Goal: Navigation & Orientation: Find specific page/section

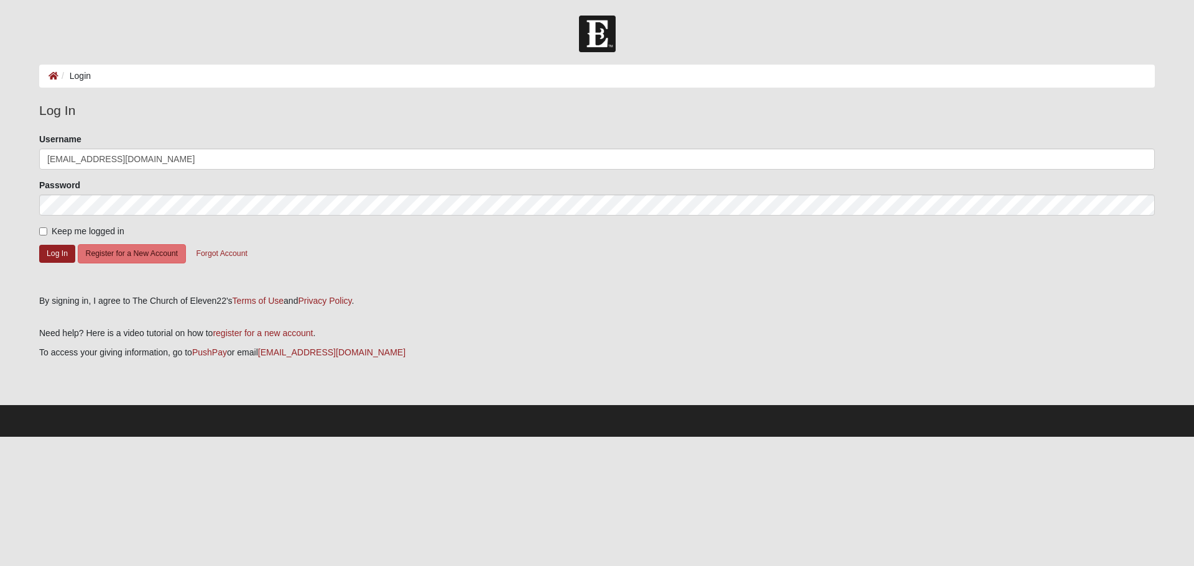
click at [56, 250] on button "Log In" at bounding box center [57, 254] width 36 height 18
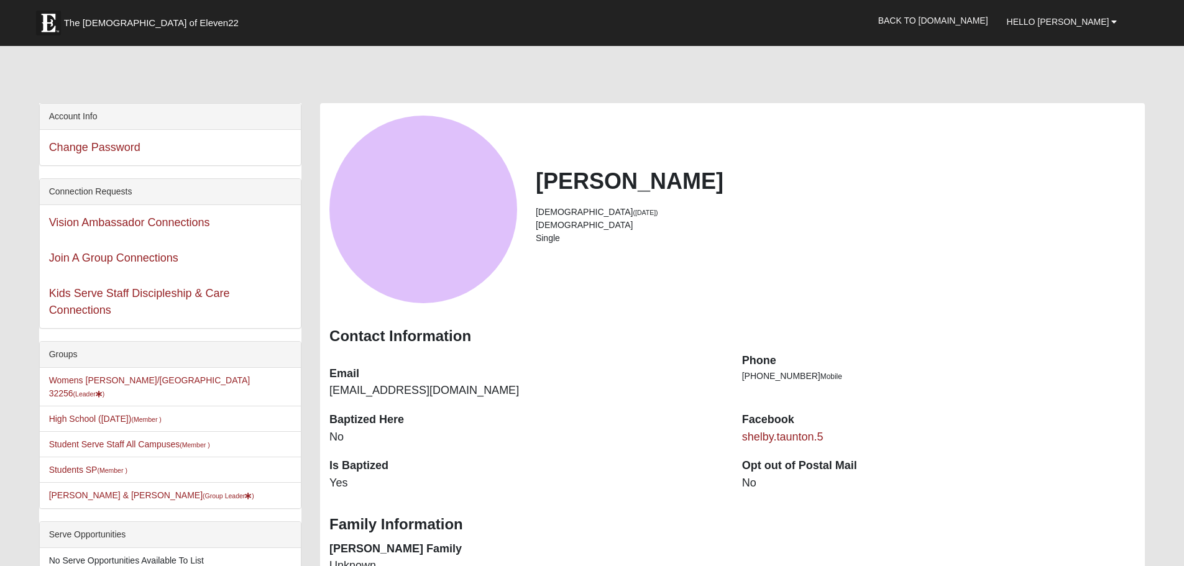
scroll to position [124, 0]
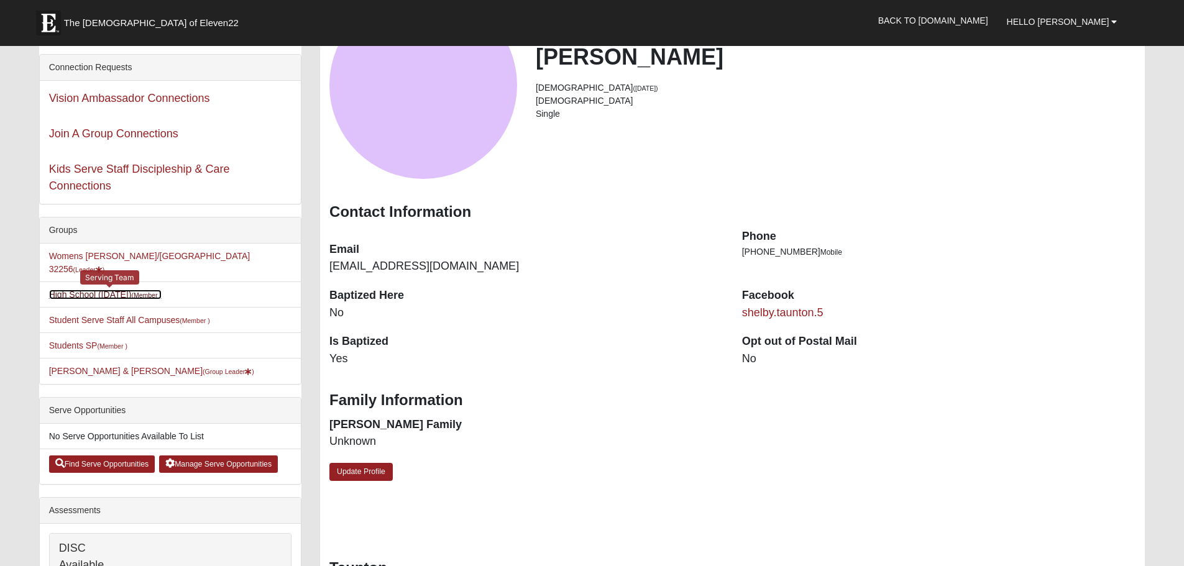
click at [79, 290] on link "High School (Tuesday) (Member )" at bounding box center [105, 295] width 113 height 10
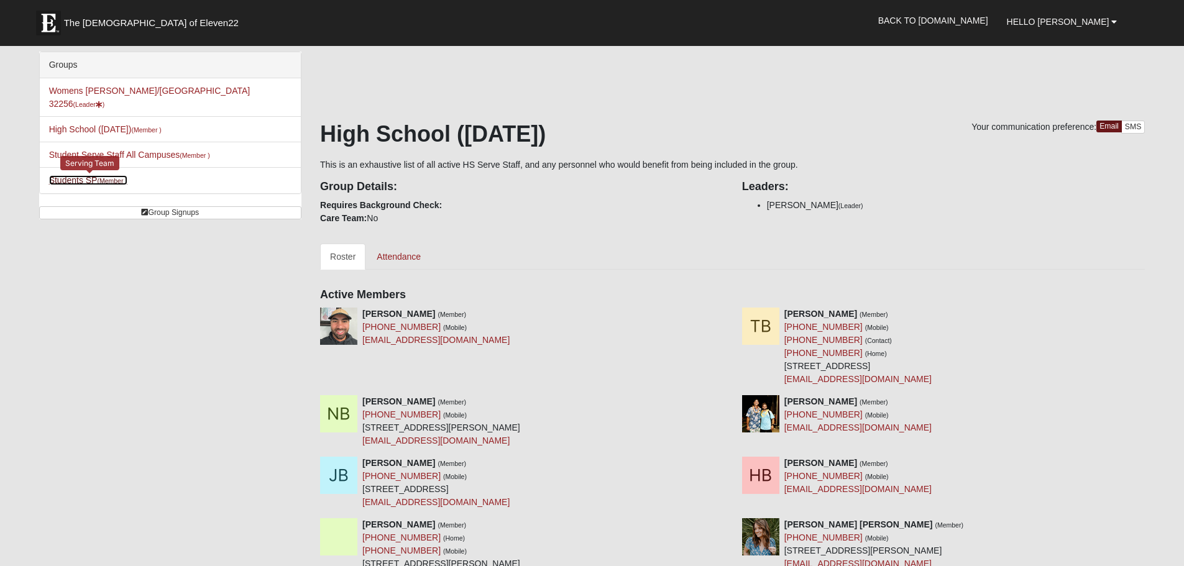
click at [88, 175] on link "Students SP (Member )" at bounding box center [88, 180] width 78 height 10
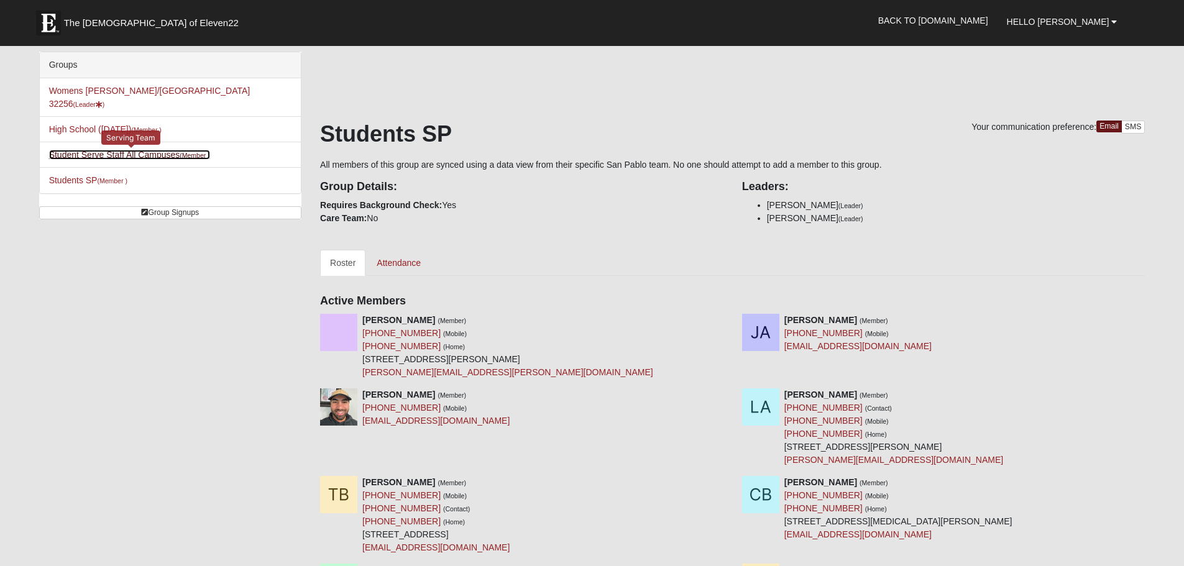
click at [173, 150] on link "Student Serve Staff All Campuses (Member )" at bounding box center [129, 155] width 161 height 10
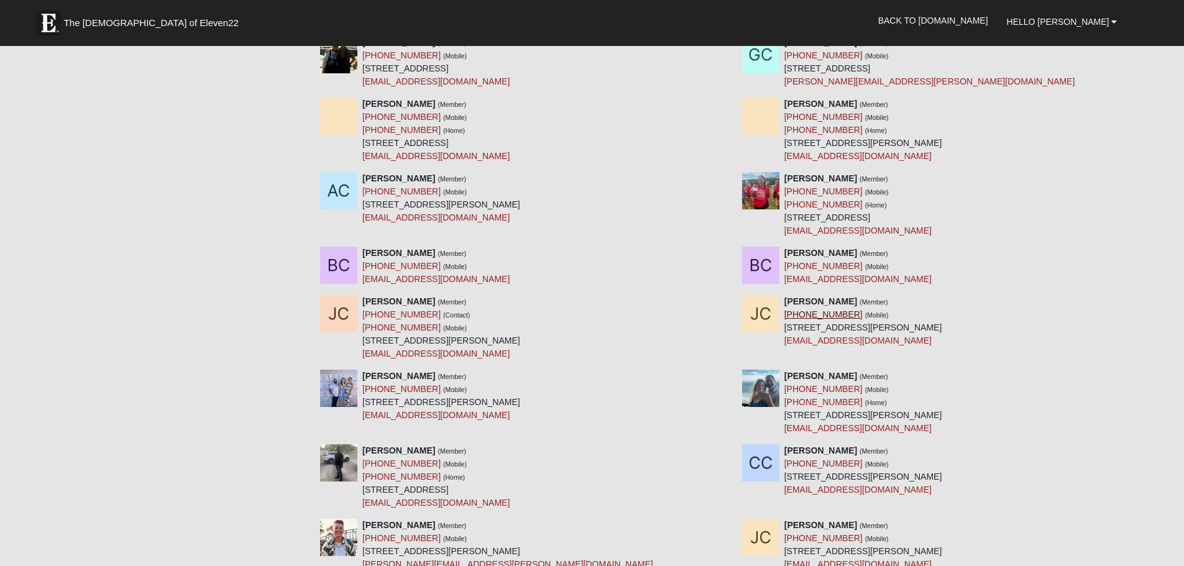
scroll to position [4228, 0]
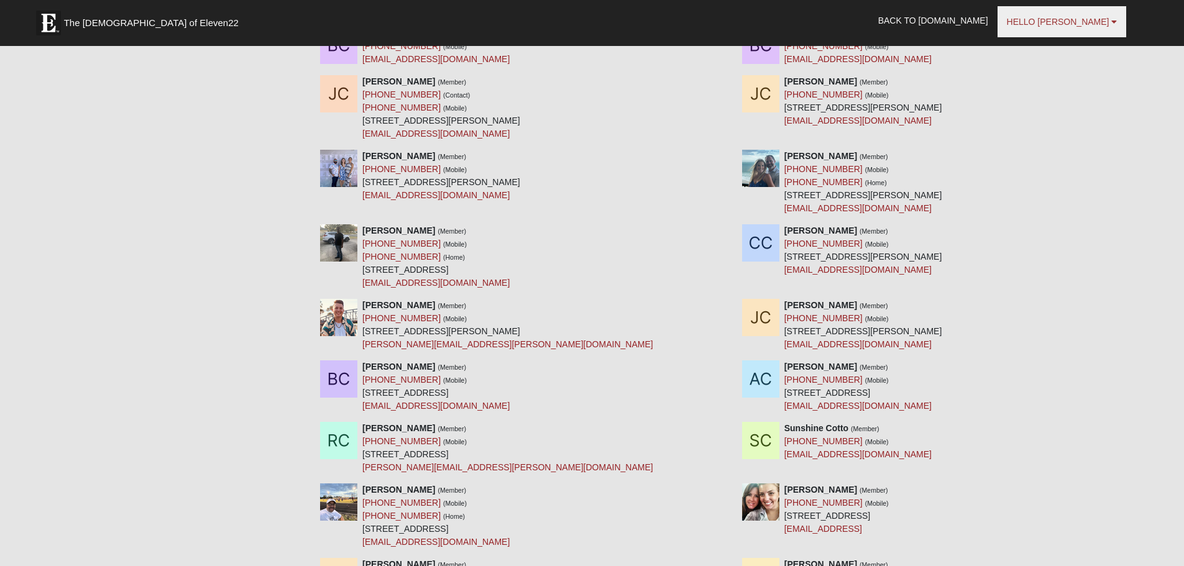
click at [1066, 23] on span "Hello [PERSON_NAME]" at bounding box center [1058, 22] width 103 height 10
click at [1061, 37] on ul "My Account Log Out" at bounding box center [1059, 63] width 99 height 52
click at [1073, 25] on span "Hello [PERSON_NAME]" at bounding box center [1058, 22] width 103 height 10
click at [1071, 52] on link "My Account" at bounding box center [1060, 49] width 98 height 16
